Goal: Information Seeking & Learning: Learn about a topic

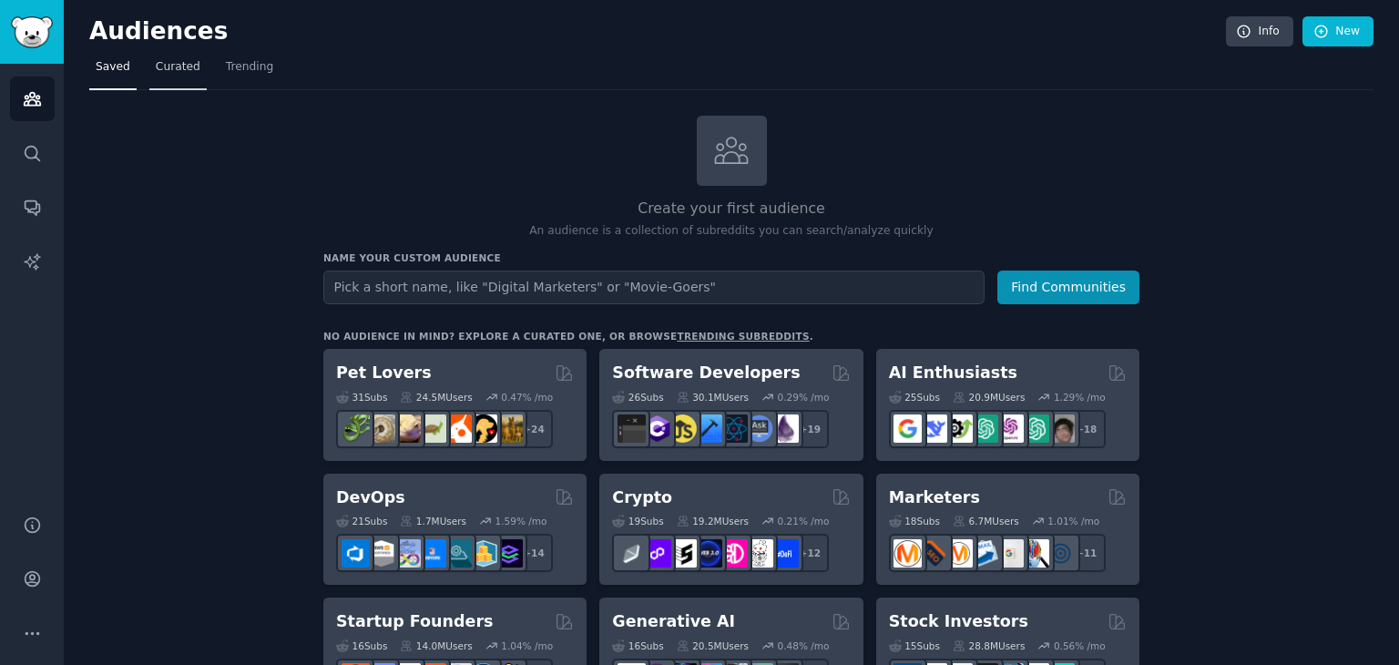
click at [169, 59] on span "Curated" at bounding box center [178, 67] width 45 height 16
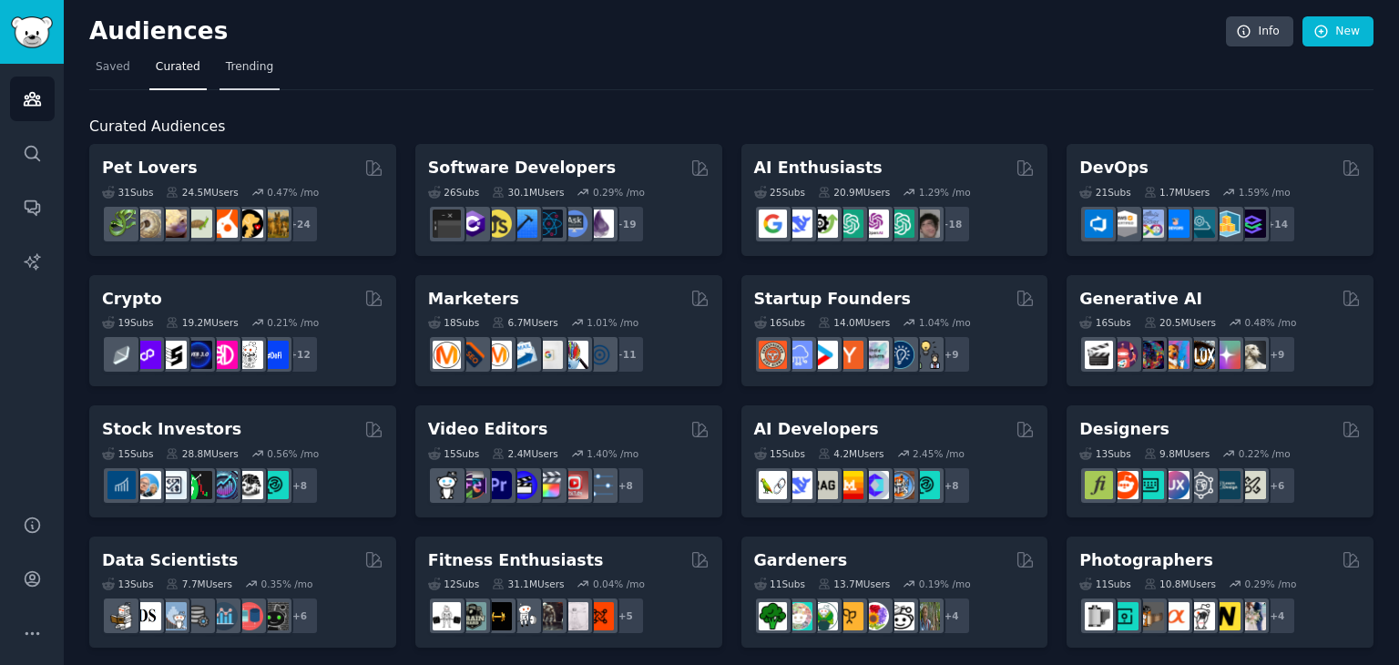
click at [244, 59] on span "Trending" at bounding box center [249, 67] width 47 height 16
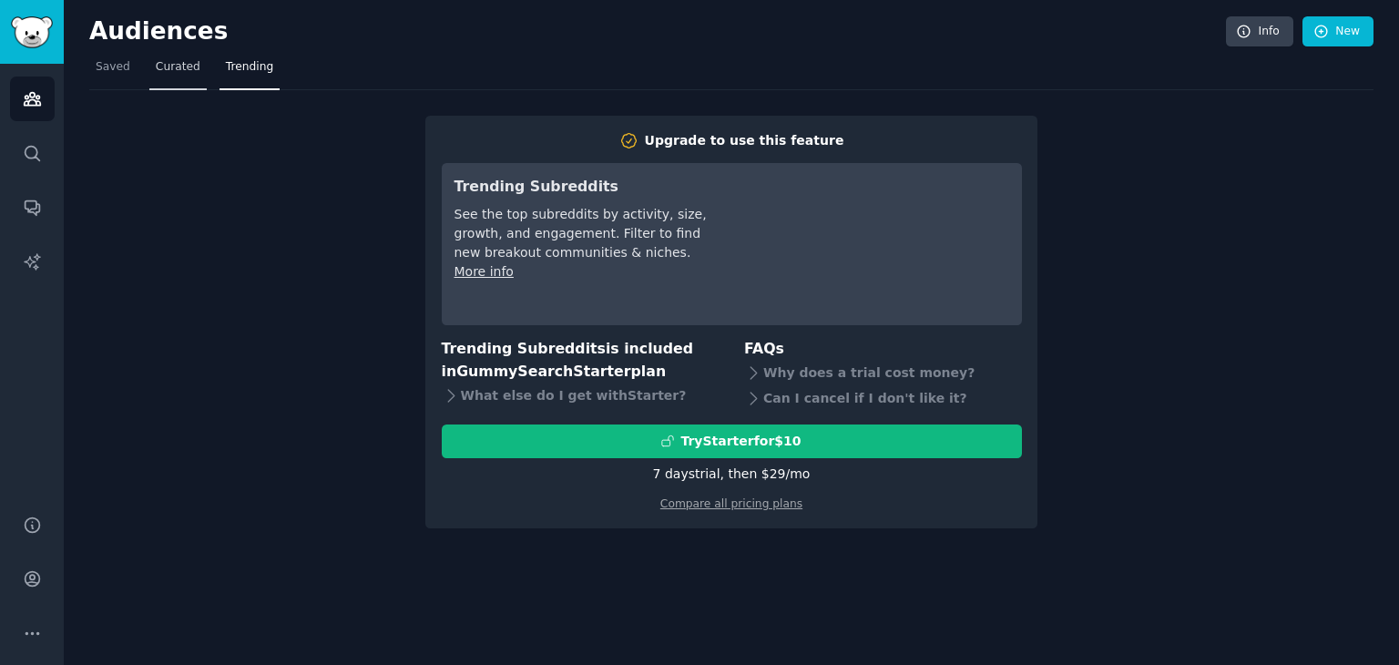
click at [160, 68] on span "Curated" at bounding box center [178, 67] width 45 height 16
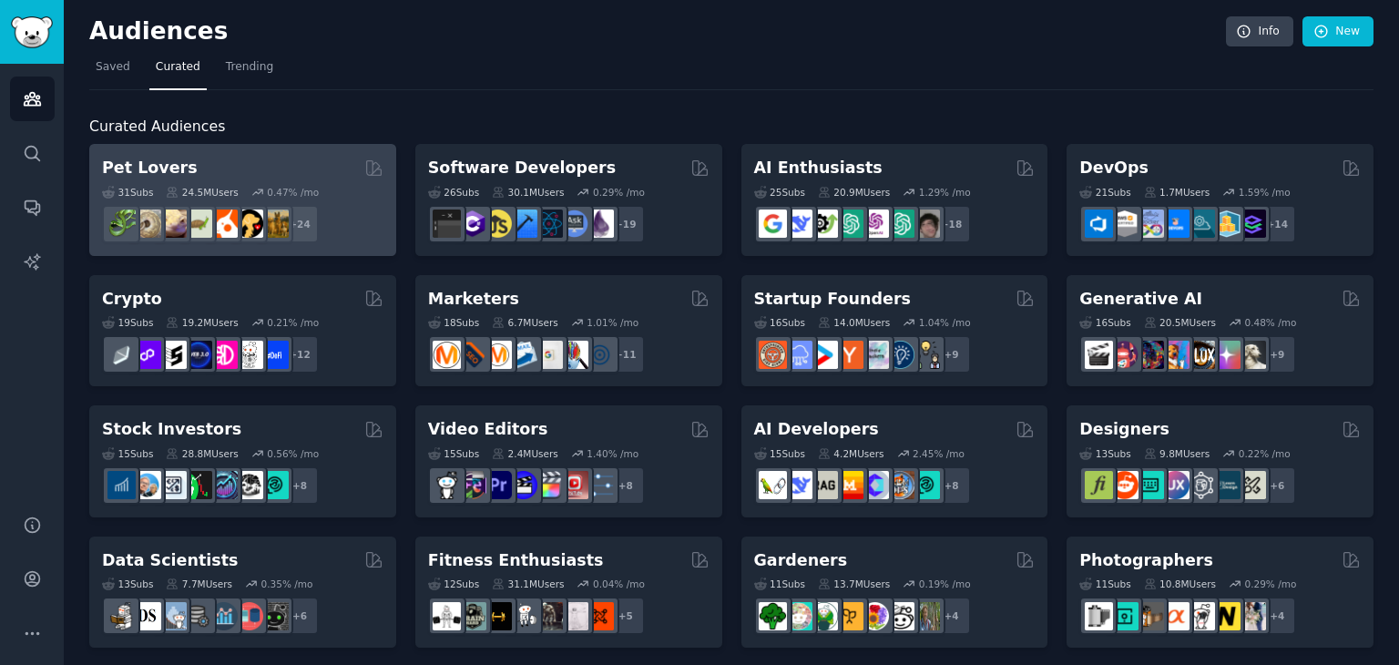
click at [307, 172] on div "Pet Lovers" at bounding box center [243, 168] width 282 height 23
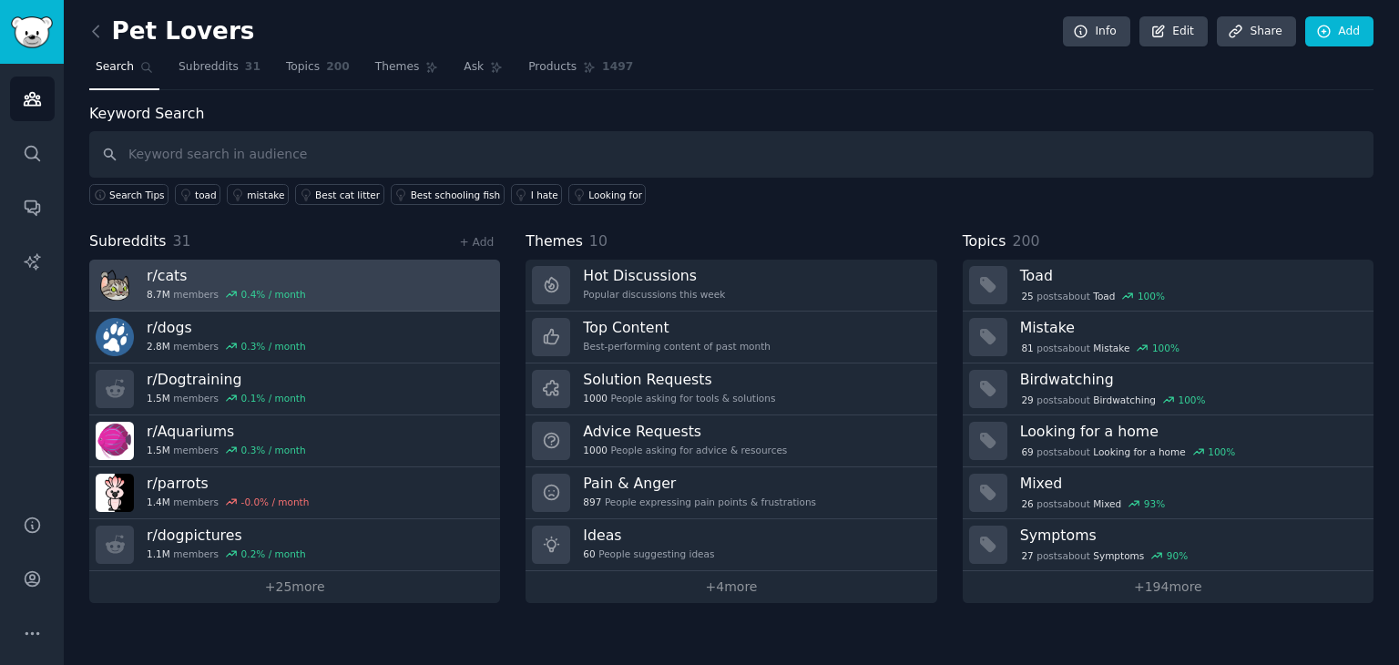
click at [323, 290] on link "r/ cats 8.7M members 0.4 % / month" at bounding box center [294, 286] width 411 height 52
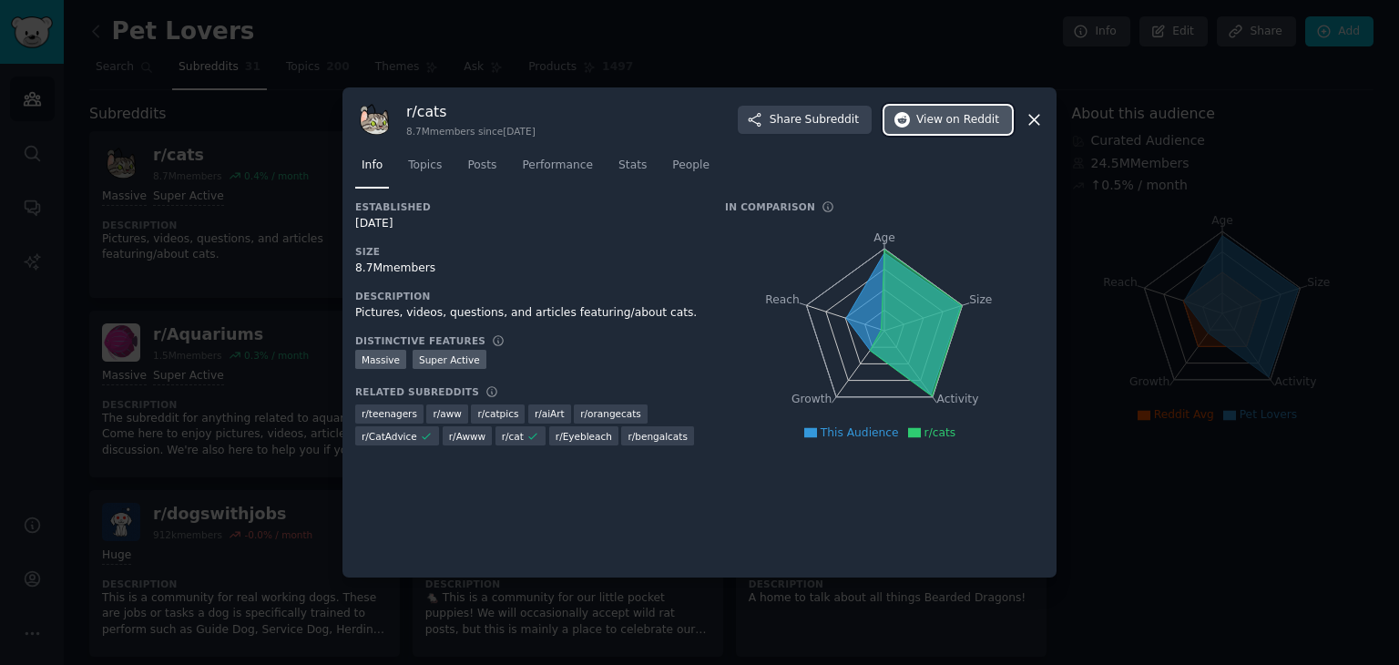
click at [956, 108] on button "View on Reddit" at bounding box center [949, 120] width 128 height 29
click at [804, 118] on span "Share Subreddit" at bounding box center [814, 120] width 89 height 16
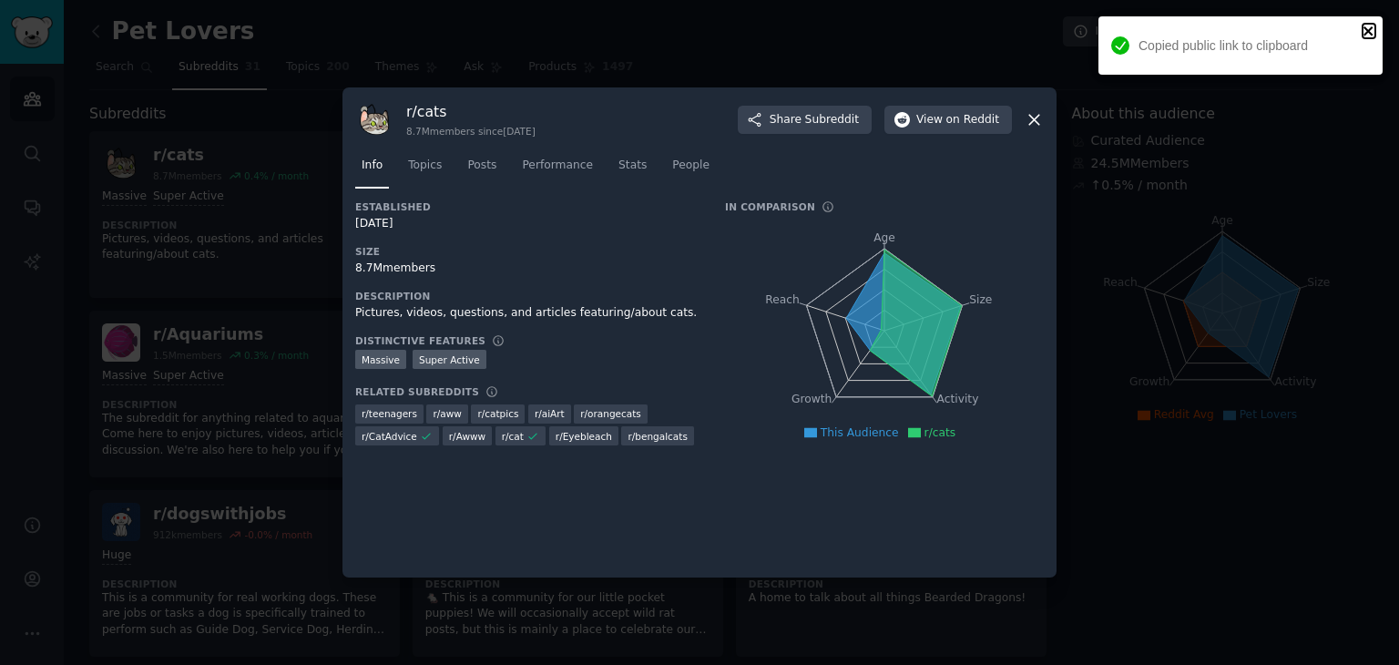
click at [1366, 29] on icon "close" at bounding box center [1368, 30] width 9 height 9
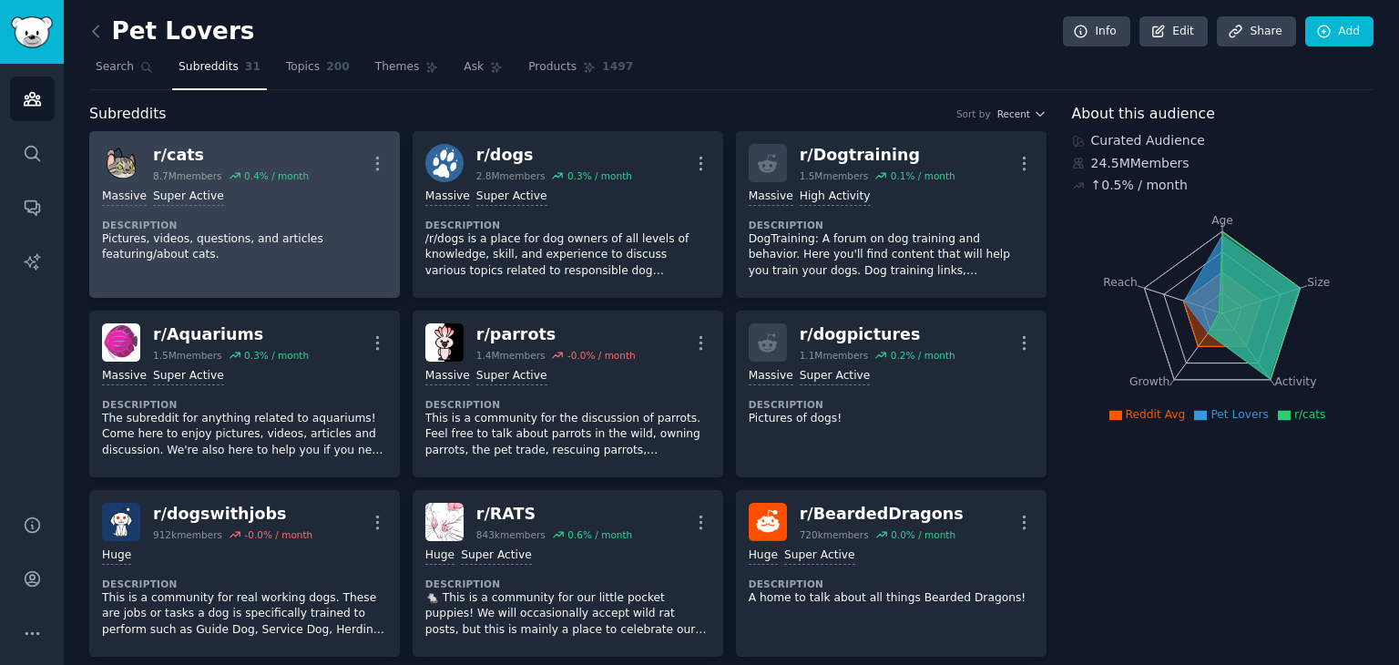
click at [333, 220] on dt "Description" at bounding box center [244, 225] width 285 height 13
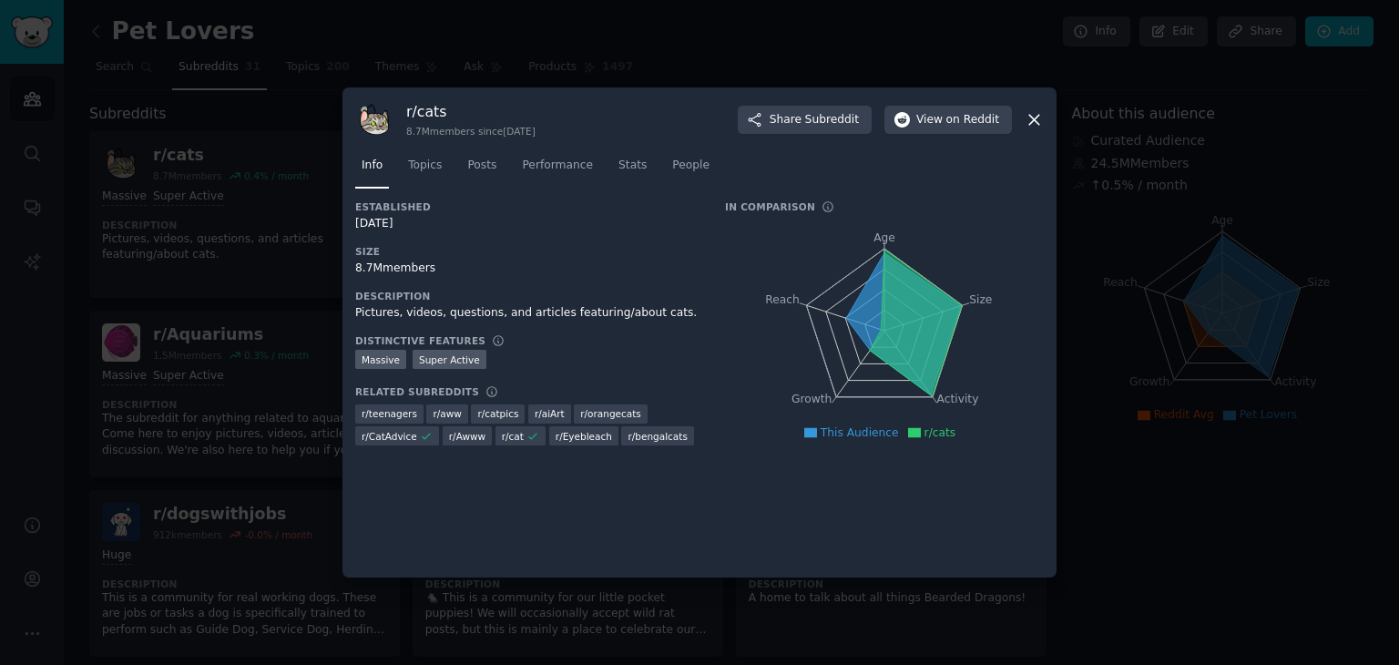
click at [1029, 117] on icon at bounding box center [1034, 119] width 19 height 19
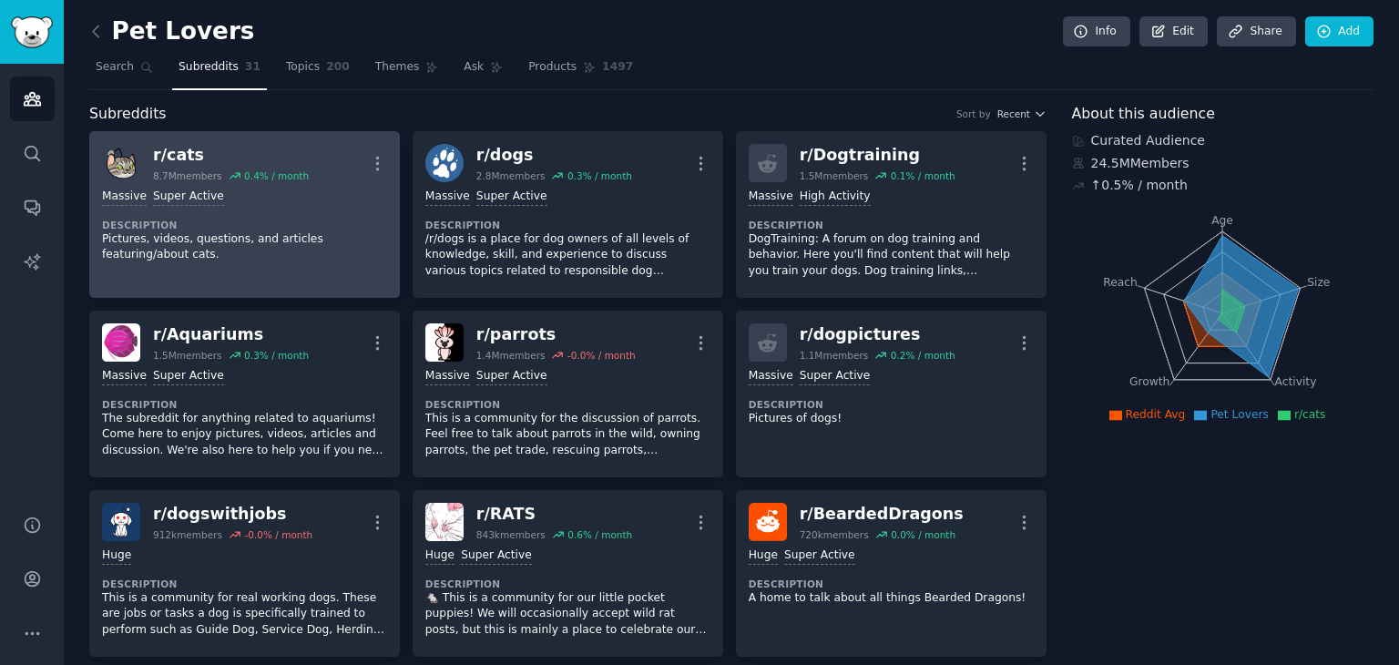
click at [123, 169] on img at bounding box center [121, 163] width 38 height 38
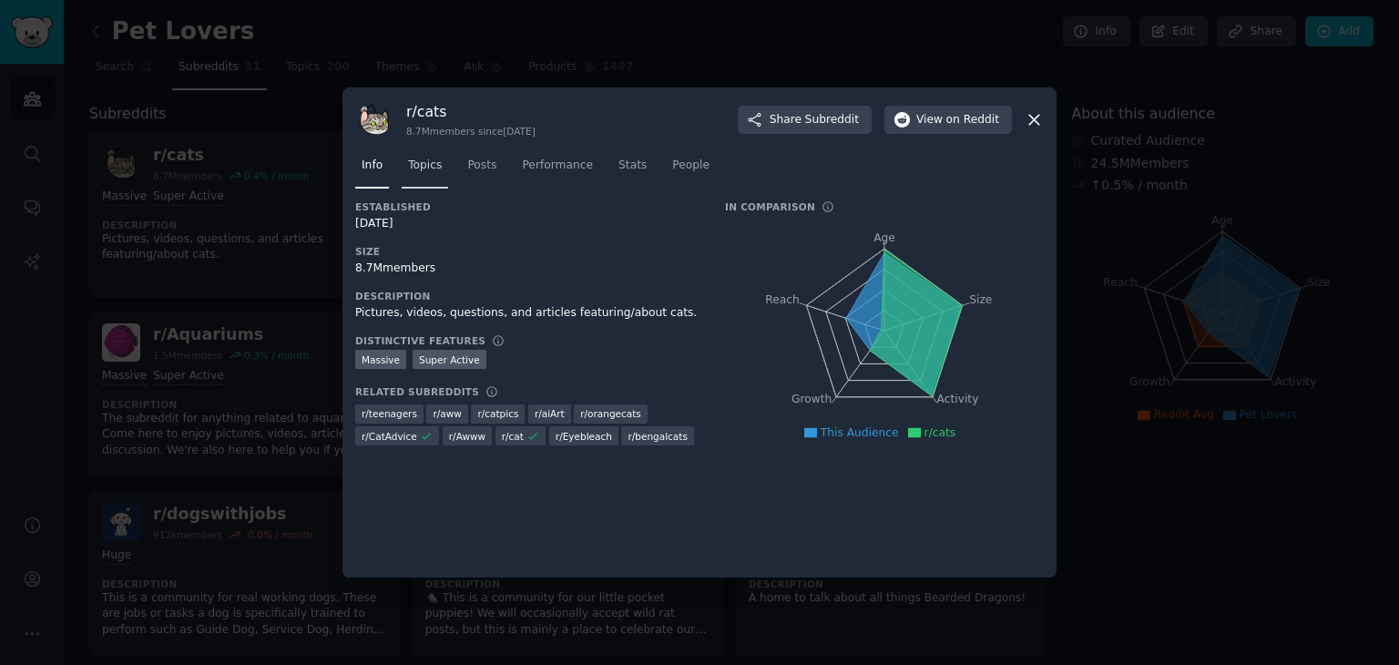
click at [417, 173] on span "Topics" at bounding box center [425, 166] width 34 height 16
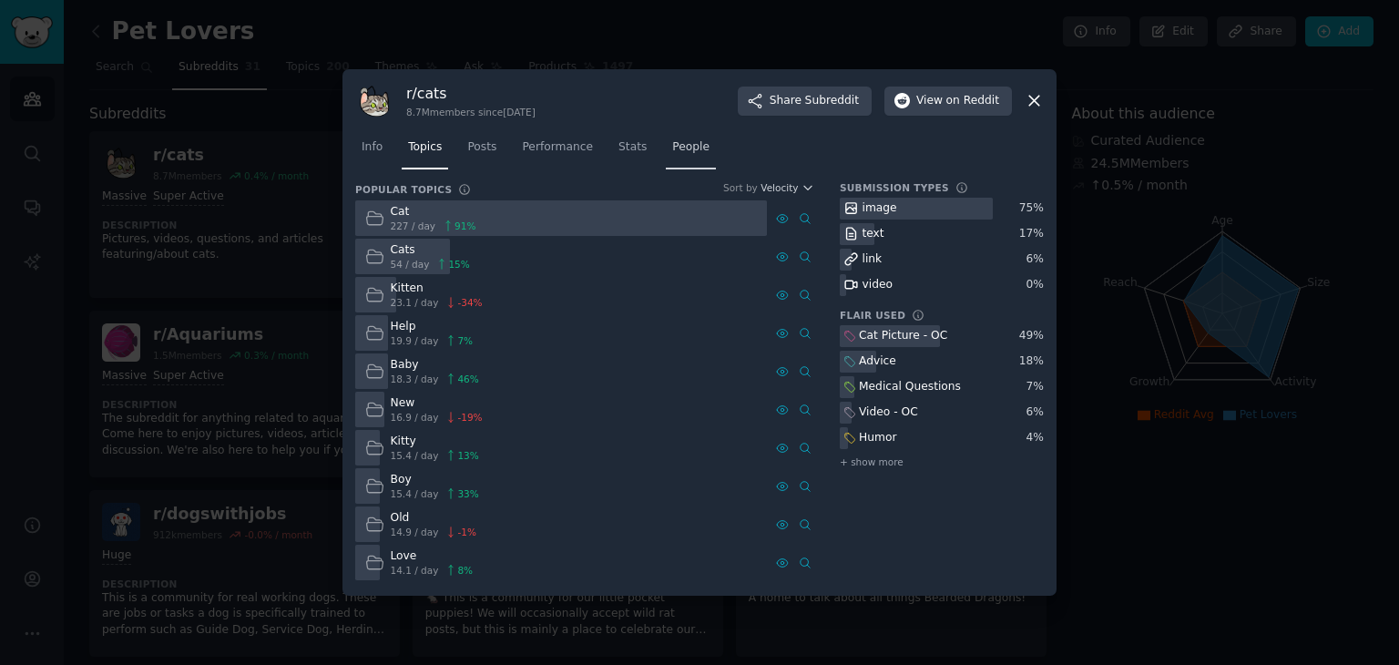
click at [675, 147] on span "People" at bounding box center [690, 147] width 37 height 16
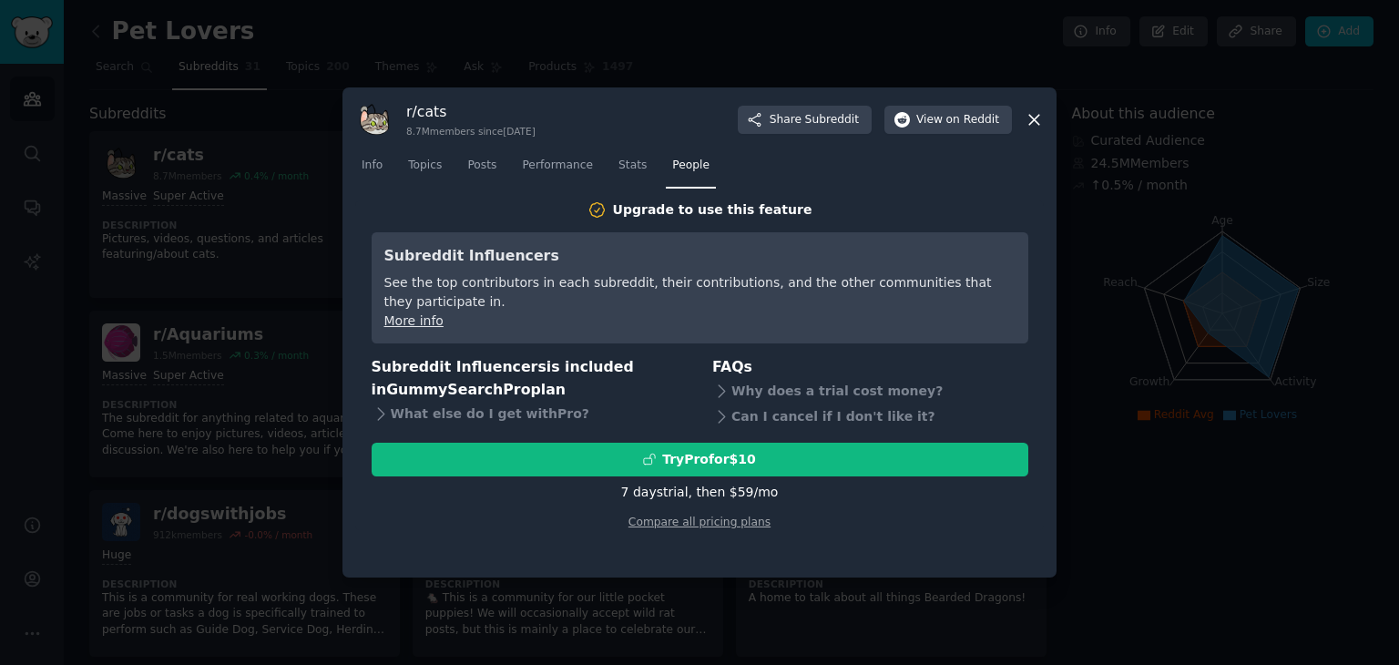
click at [1032, 120] on icon at bounding box center [1035, 120] width 10 height 10
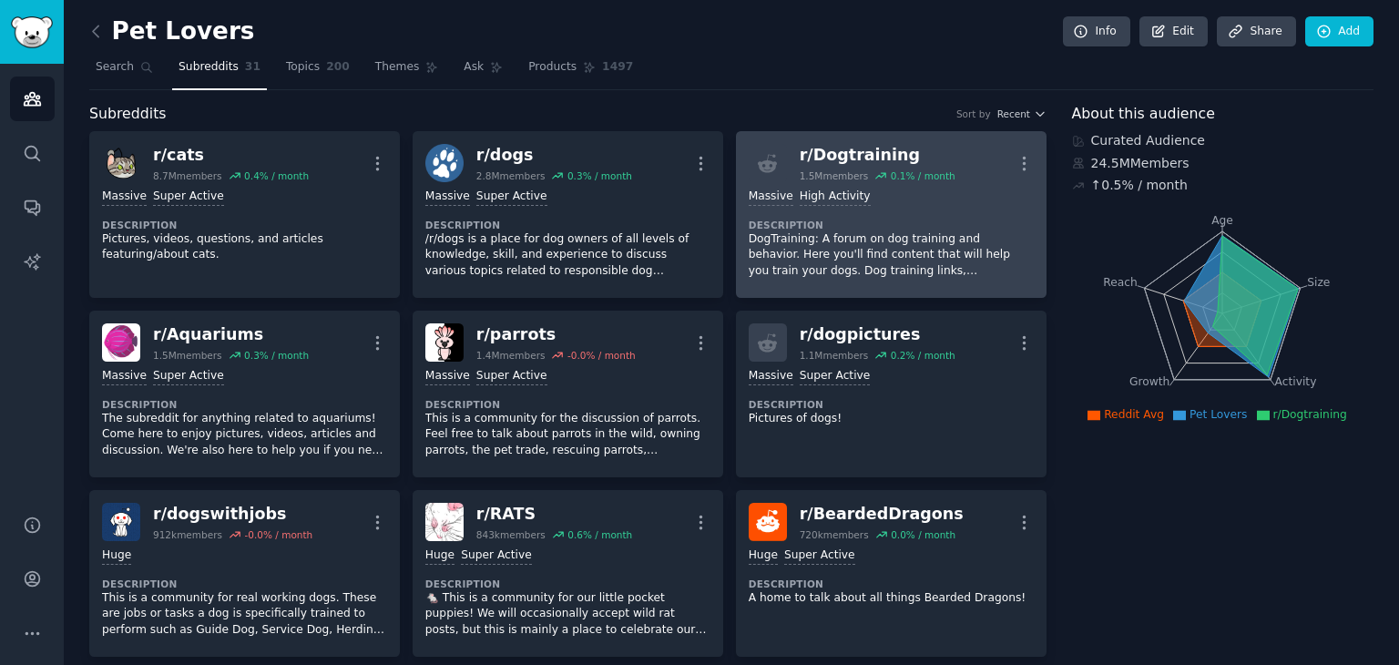
click at [956, 231] on p "DogTraining: A forum on dog training and behavior. Here you'll find content tha…" at bounding box center [891, 255] width 285 height 48
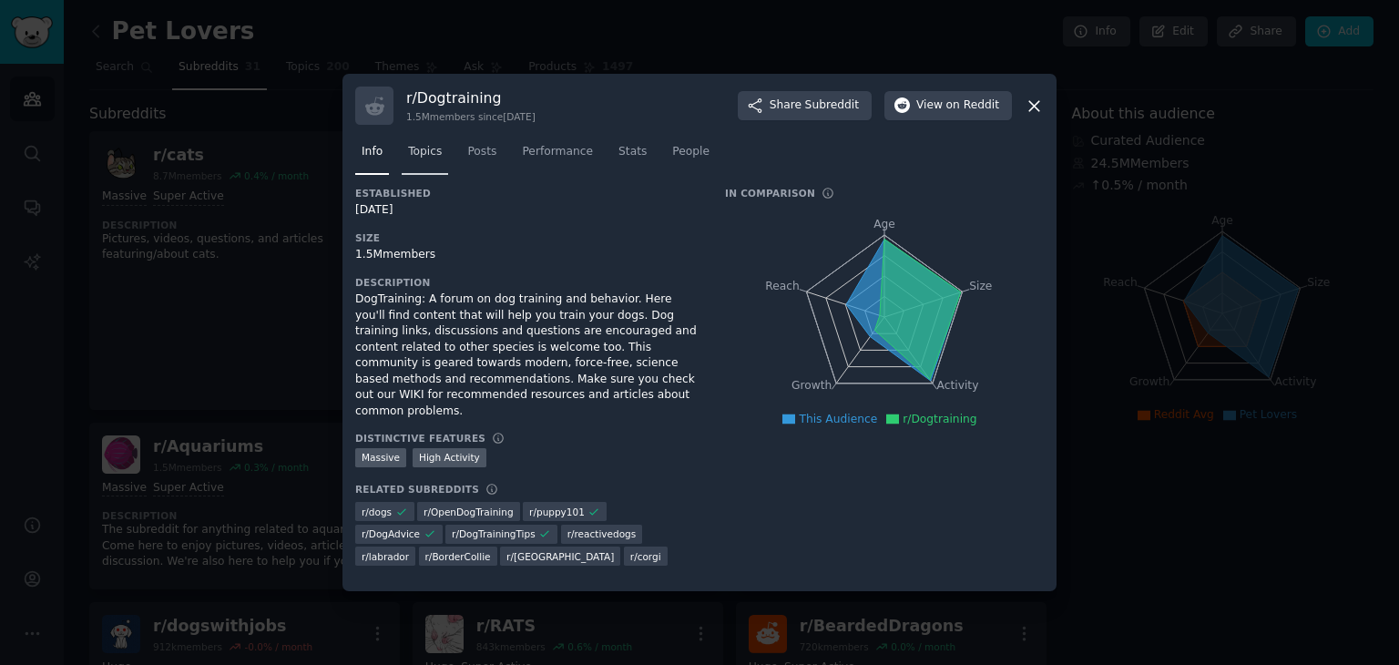
click at [435, 157] on span "Topics" at bounding box center [425, 152] width 34 height 16
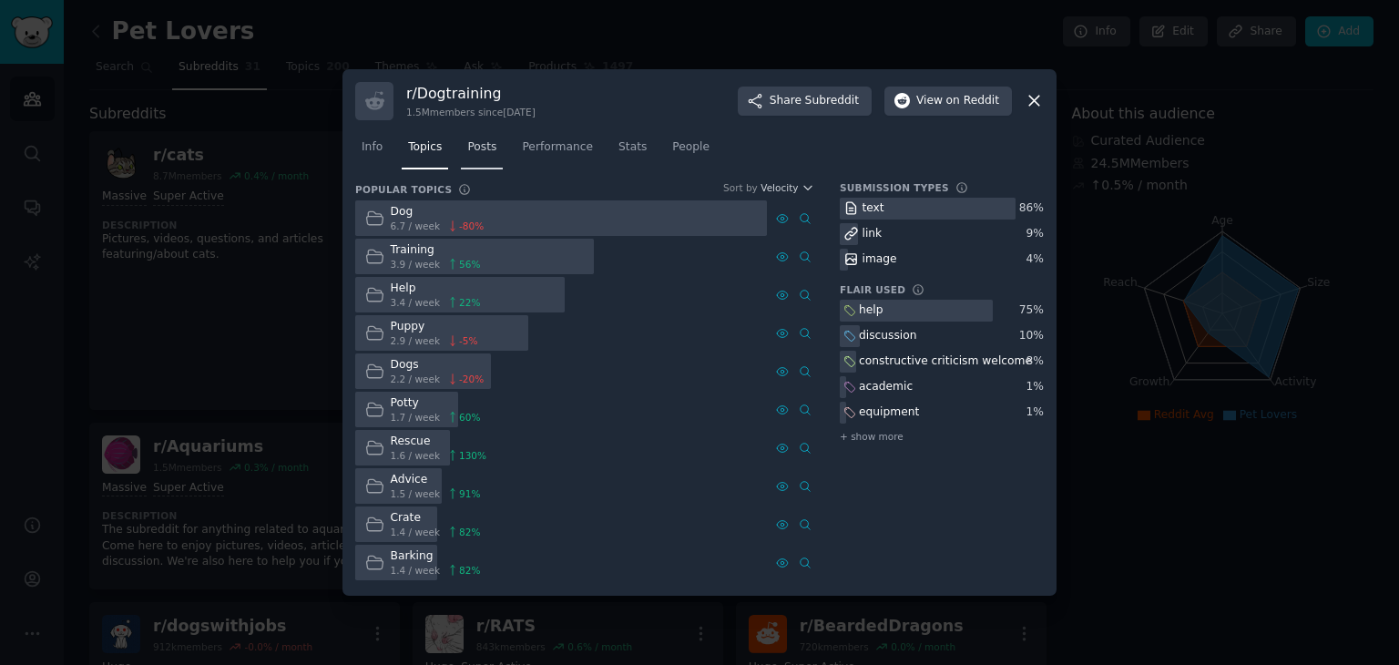
click at [479, 161] on link "Posts" at bounding box center [482, 151] width 42 height 37
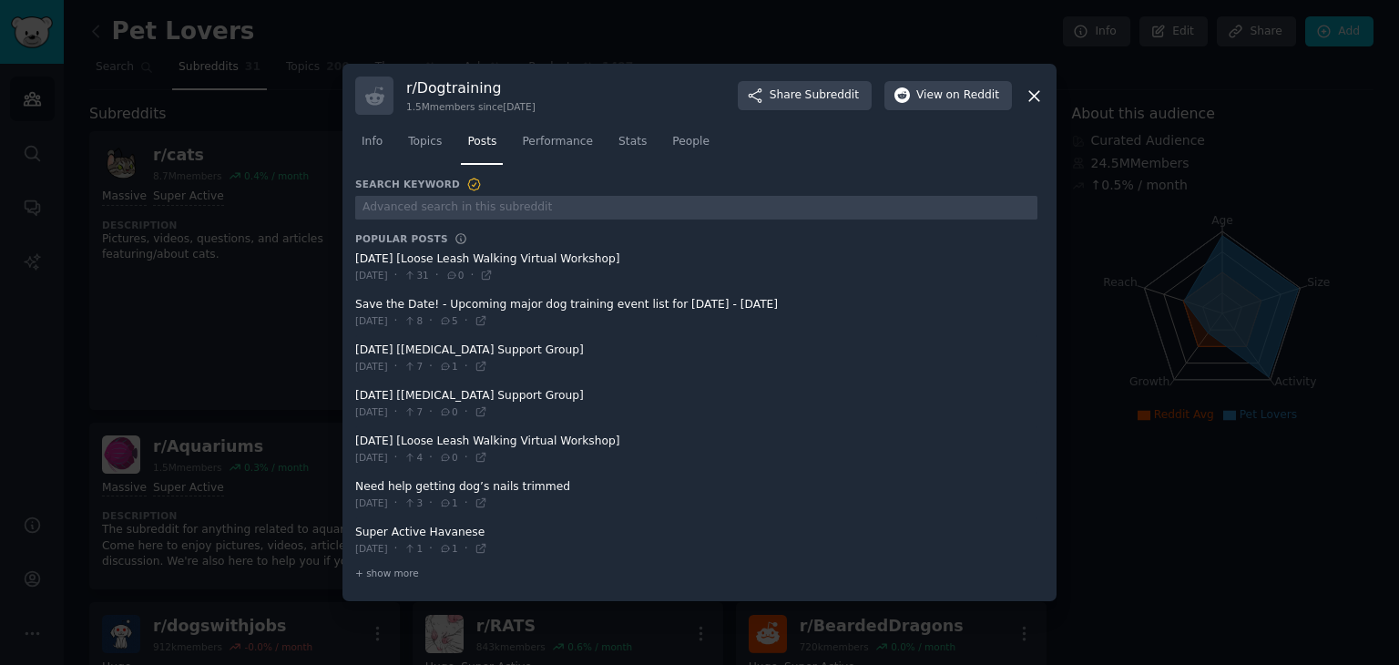
click at [1034, 99] on icon at bounding box center [1034, 96] width 19 height 19
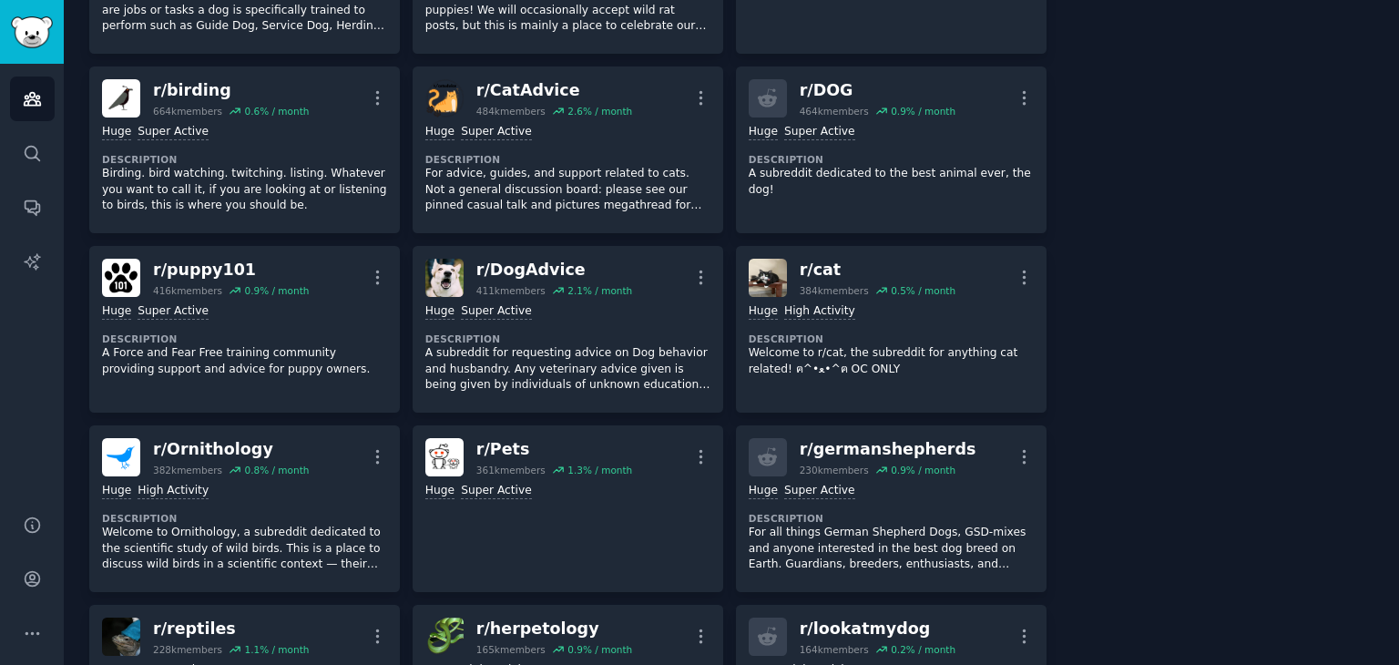
scroll to position [716, 0]
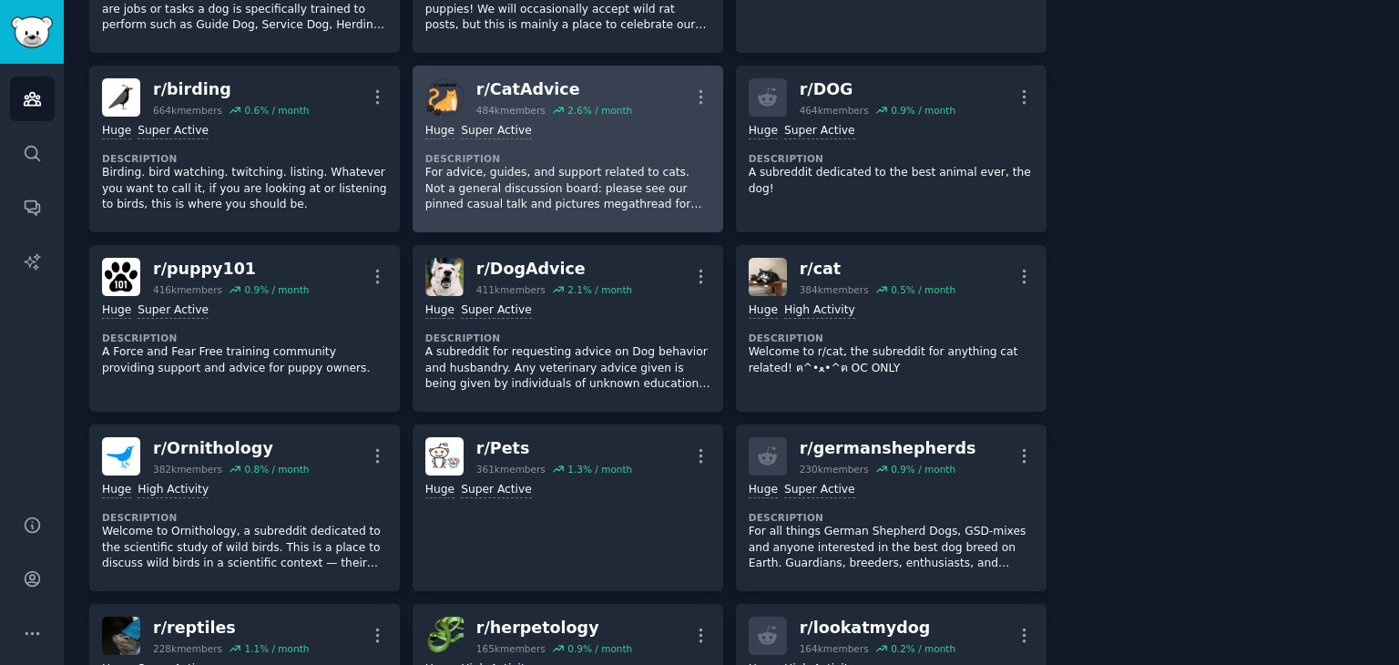
click at [608, 117] on div "Huge Super Active Description For advice, guides, and support related to cats. …" at bounding box center [567, 168] width 285 height 103
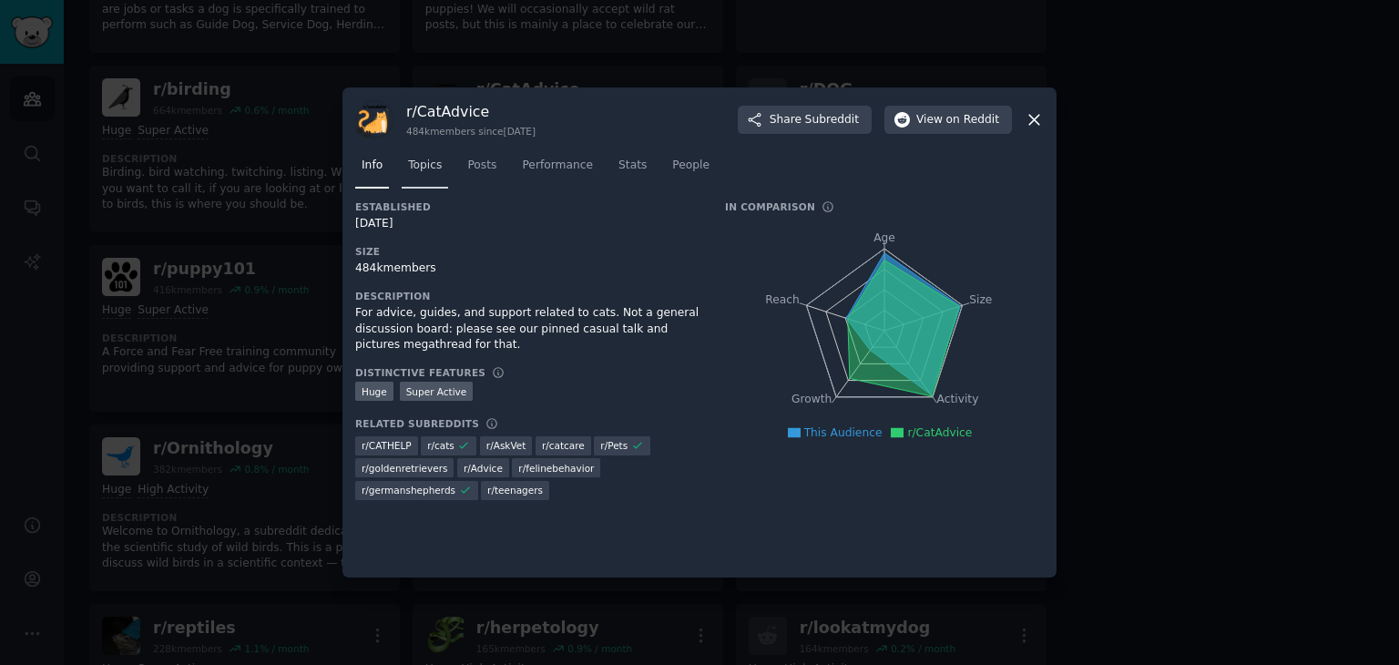
click at [425, 167] on span "Topics" at bounding box center [425, 166] width 34 height 16
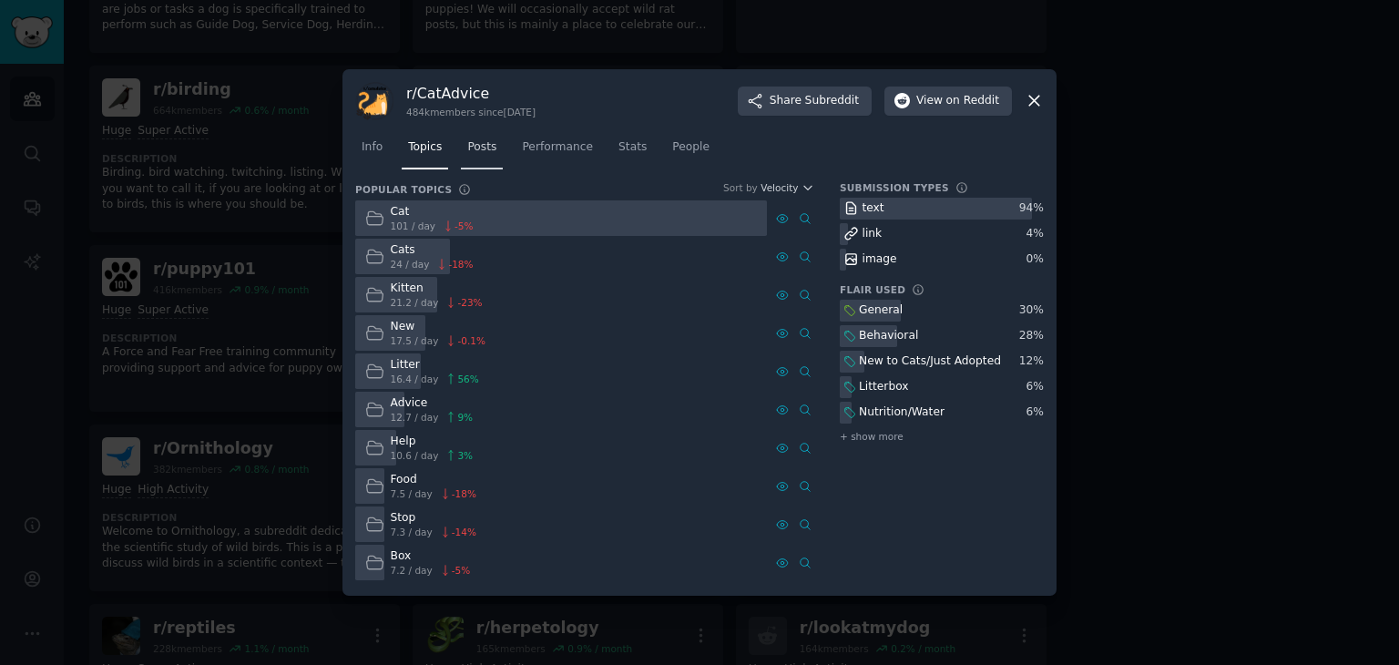
click at [483, 145] on span "Posts" at bounding box center [481, 147] width 29 height 16
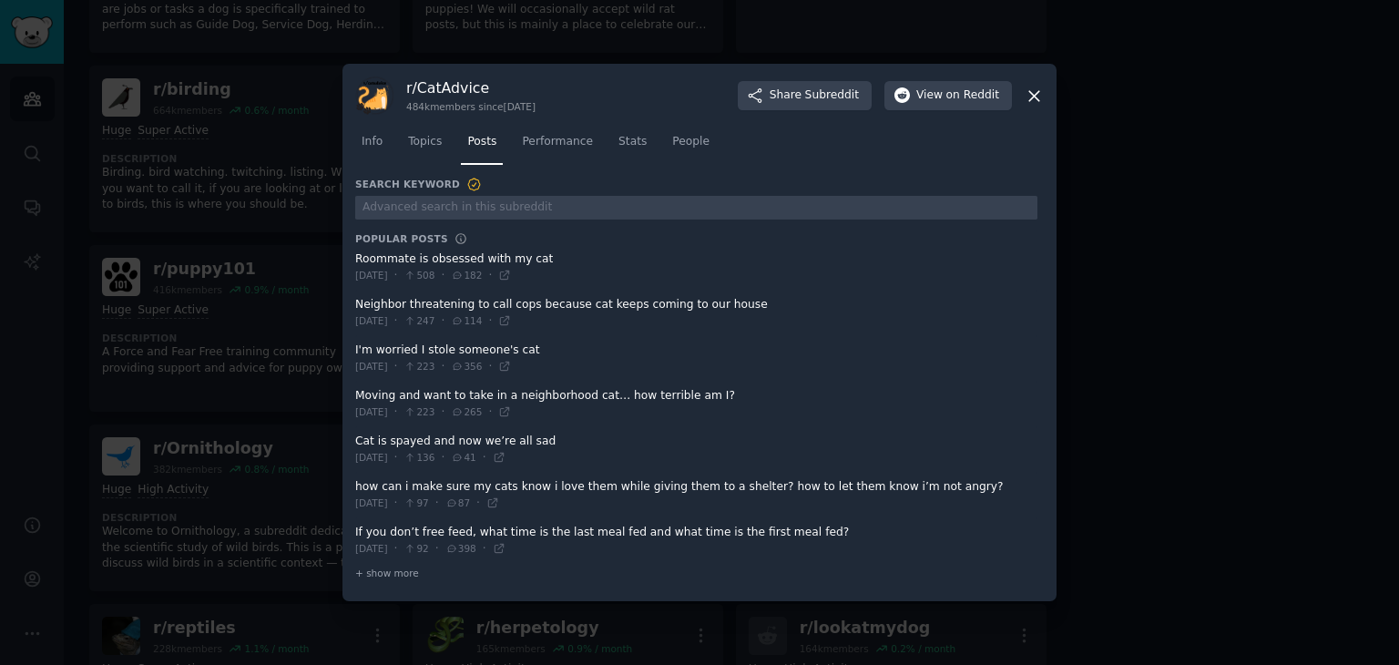
click at [0, 476] on div at bounding box center [699, 332] width 1399 height 665
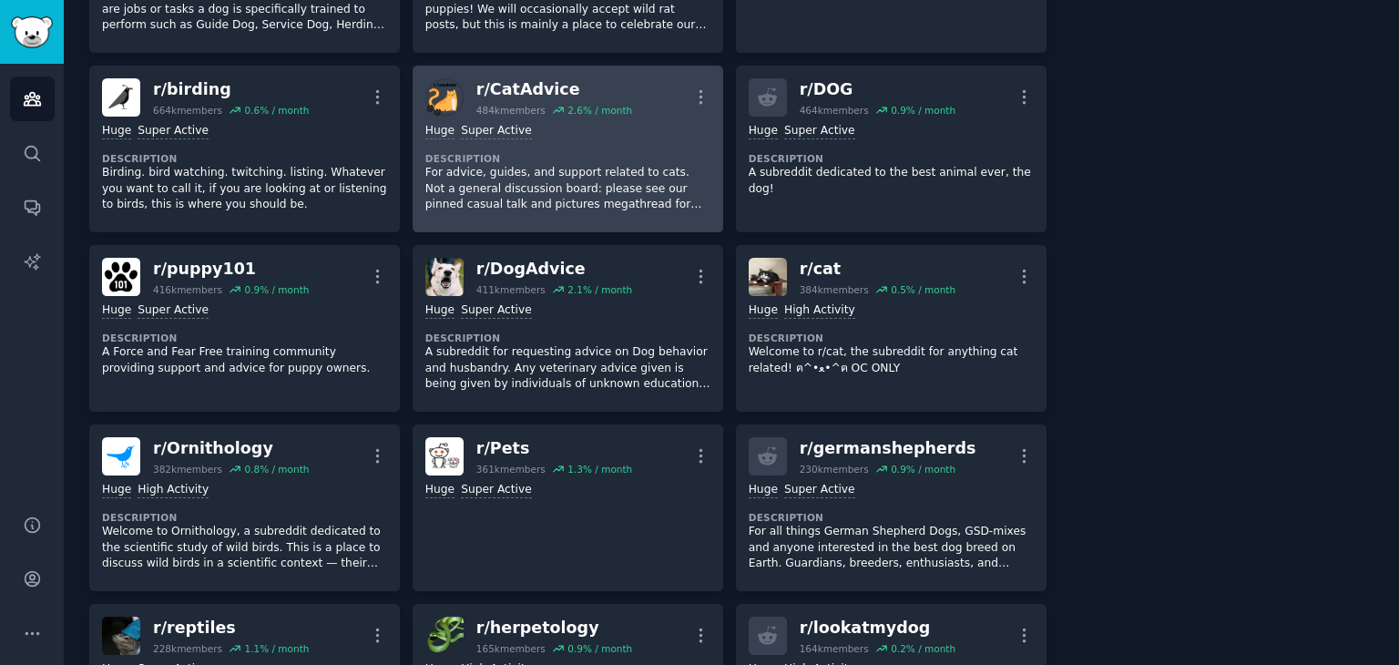
click at [614, 117] on div "Huge Super Active Description For advice, guides, and support related to cats. …" at bounding box center [567, 168] width 285 height 103
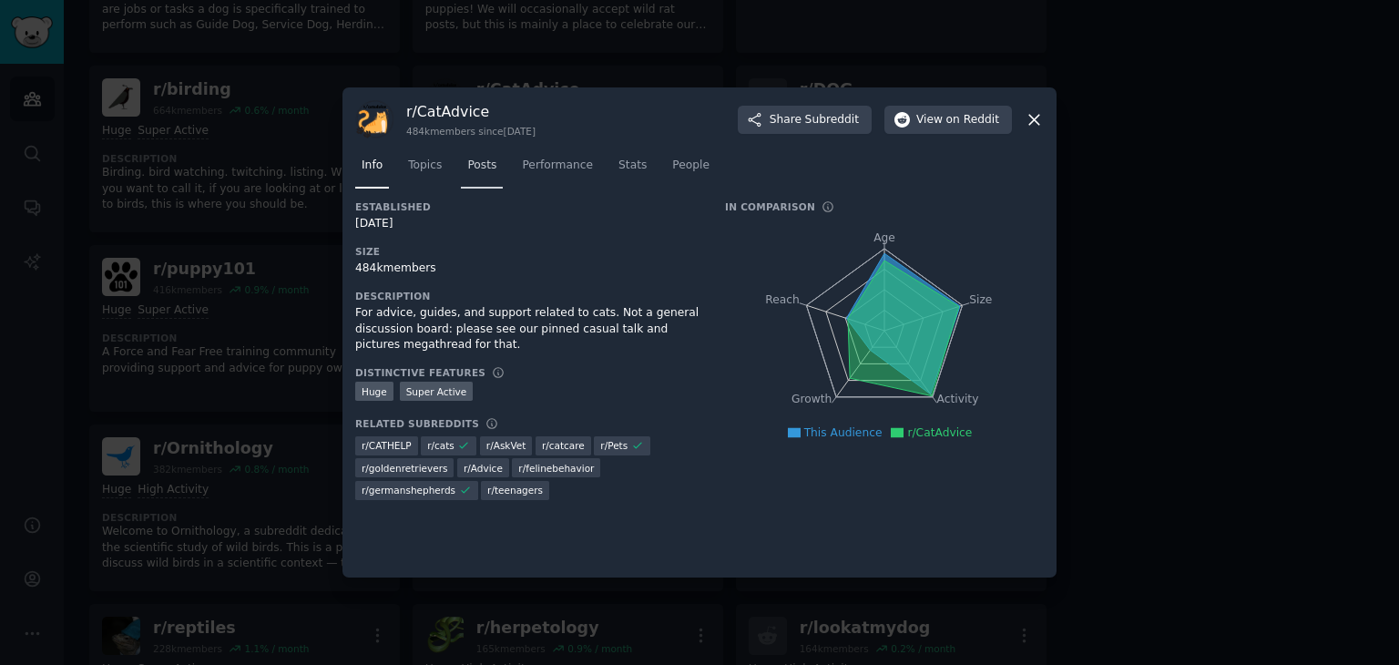
click at [475, 165] on span "Posts" at bounding box center [481, 166] width 29 height 16
click at [0, 481] on div at bounding box center [699, 332] width 1399 height 665
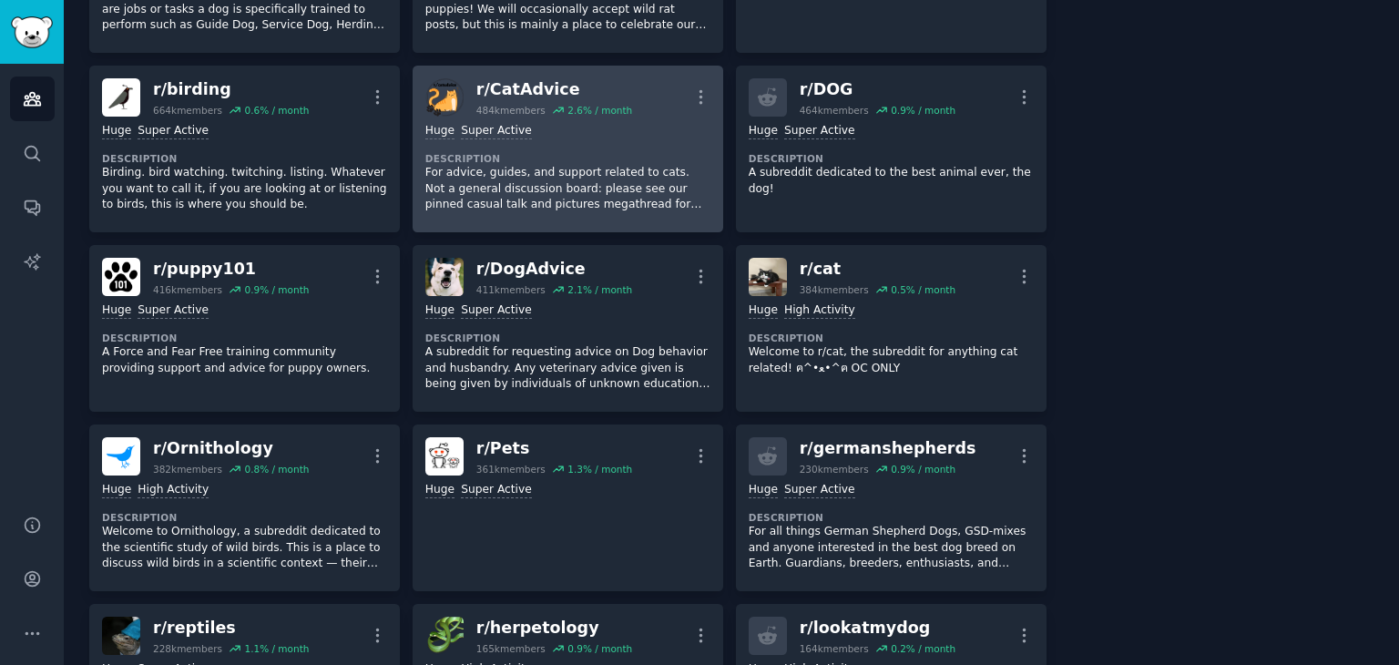
click at [527, 165] on p "For advice, guides, and support related to cats. Not a general discussion board…" at bounding box center [567, 189] width 285 height 48
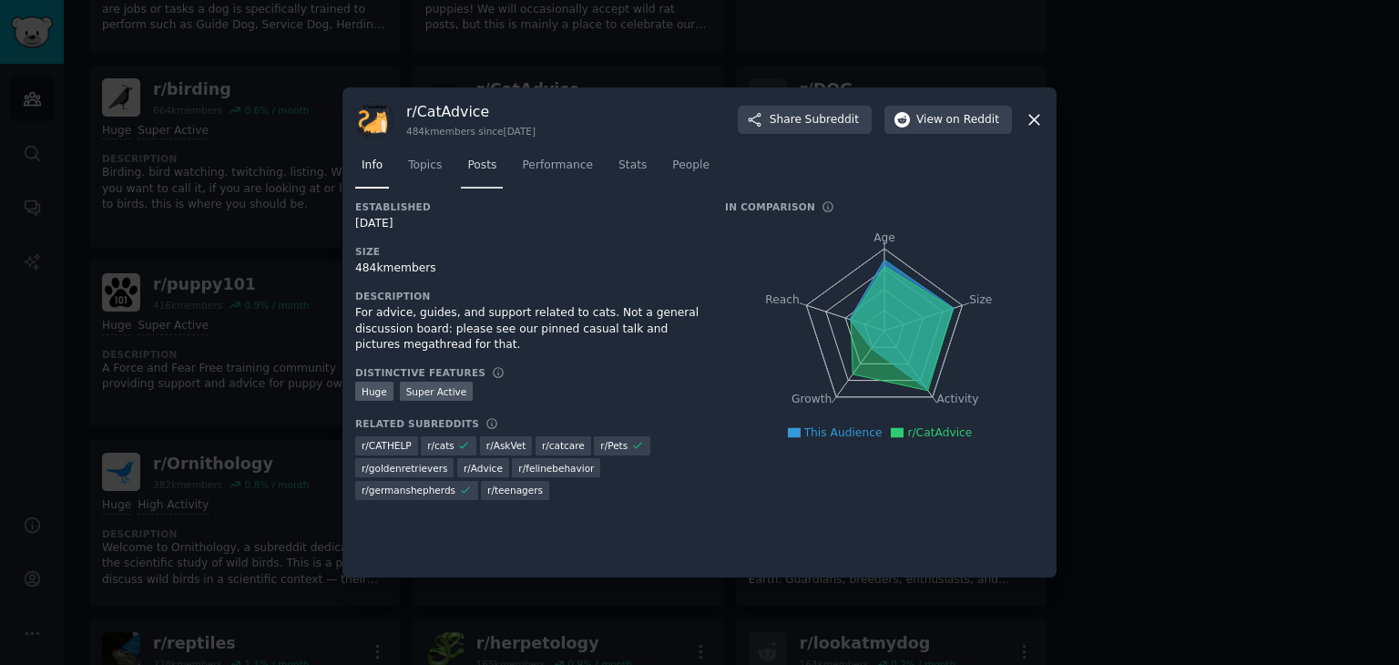
click at [467, 159] on span "Posts" at bounding box center [481, 166] width 29 height 16
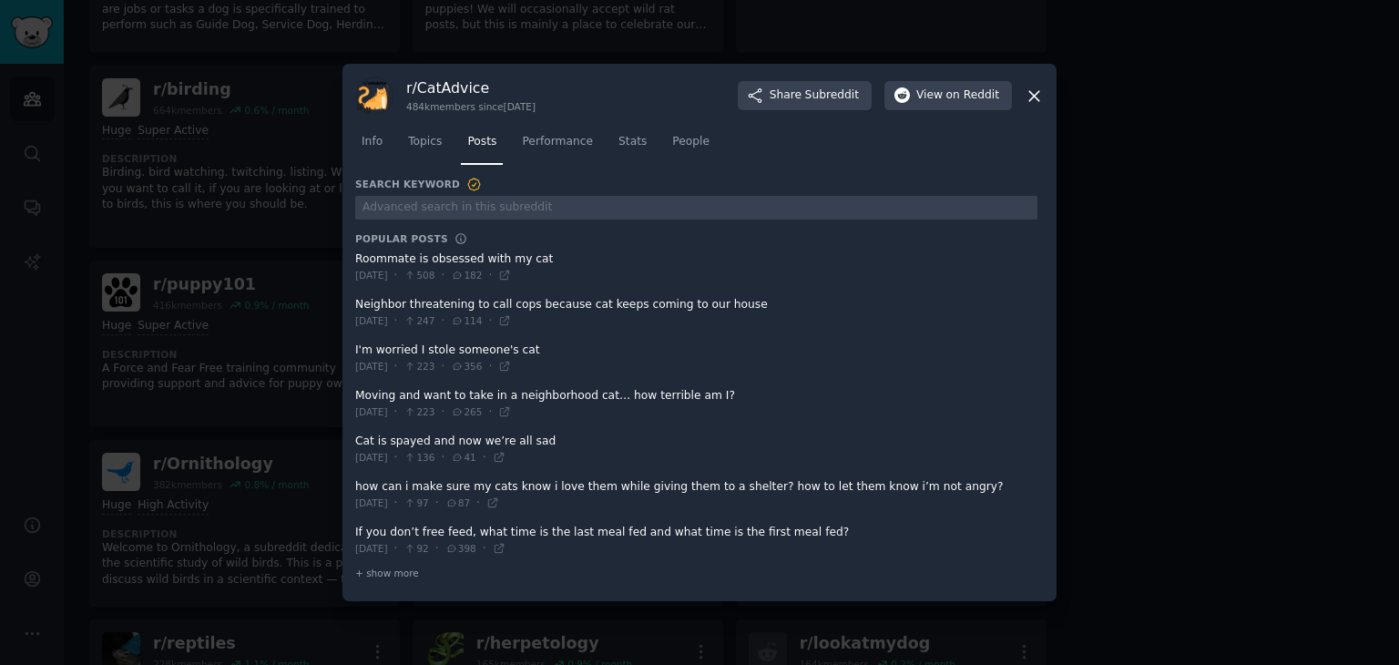
click at [1036, 90] on icon at bounding box center [1034, 96] width 19 height 19
